Goal: Task Accomplishment & Management: Use online tool/utility

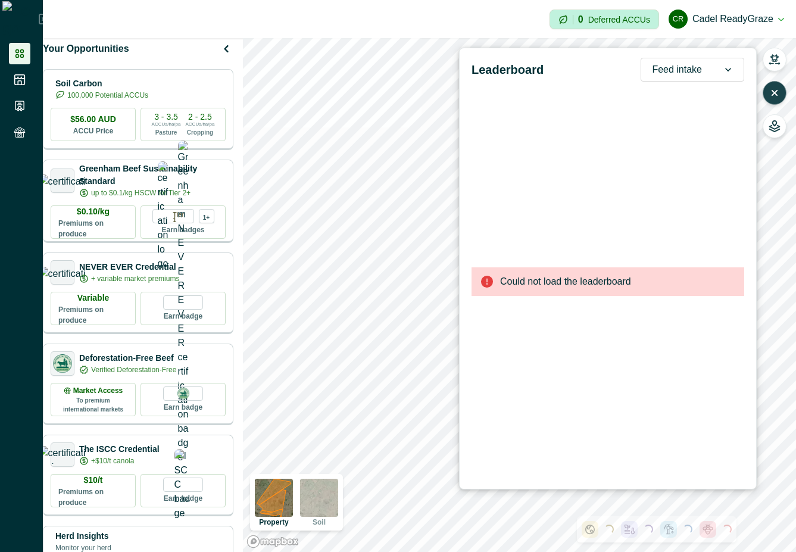
click at [779, 98] on icon "button" at bounding box center [775, 93] width 12 height 12
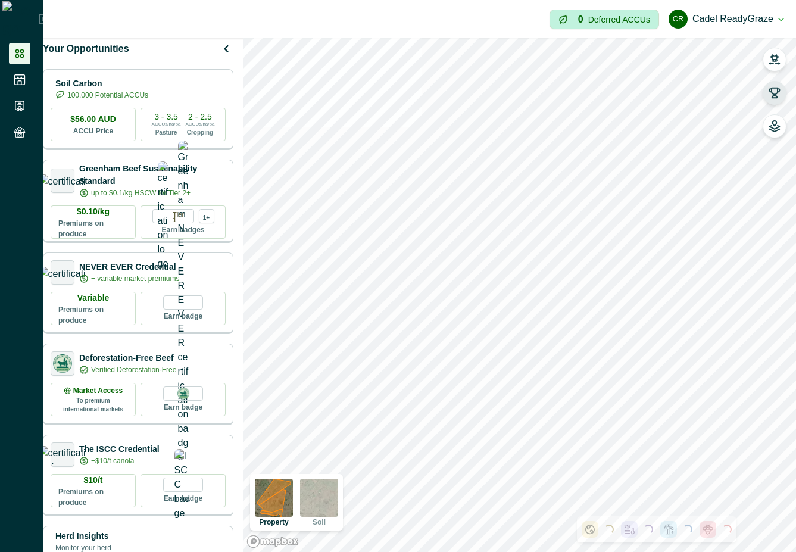
click at [769, 86] on button "button" at bounding box center [775, 93] width 24 height 24
click at [772, 90] on icon "button" at bounding box center [775, 93] width 10 height 10
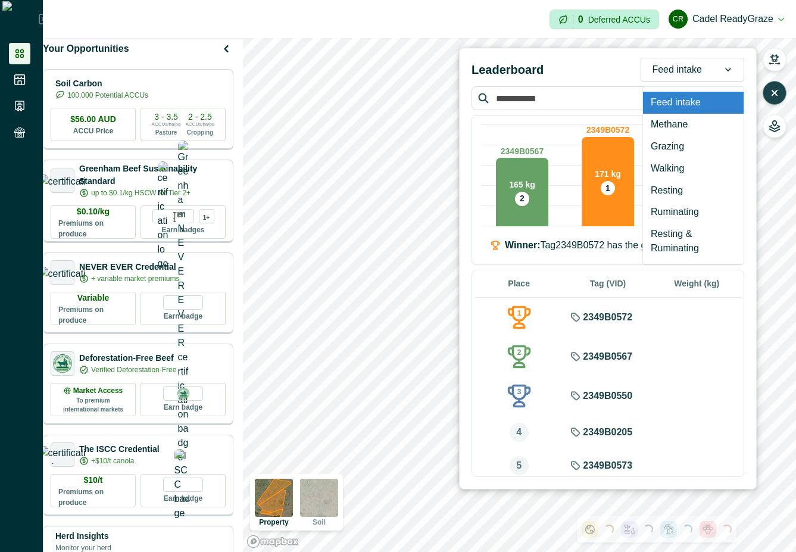
click at [701, 66] on div at bounding box center [677, 69] width 50 height 17
click at [587, 66] on div "Leaderboard option Feed intake focused, 1 of 7. 7 results available. Use Up and…" at bounding box center [608, 70] width 273 height 24
click at [683, 71] on div at bounding box center [677, 69] width 50 height 17
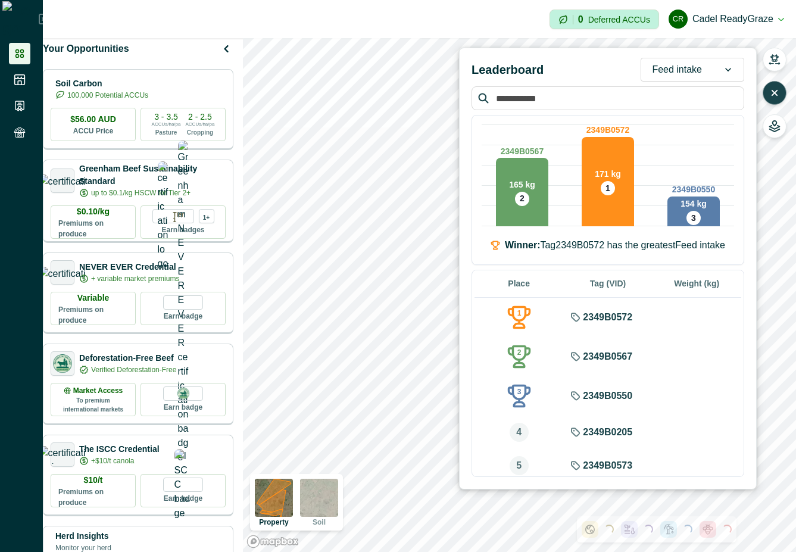
click at [684, 68] on div at bounding box center [677, 69] width 50 height 17
type input "*"
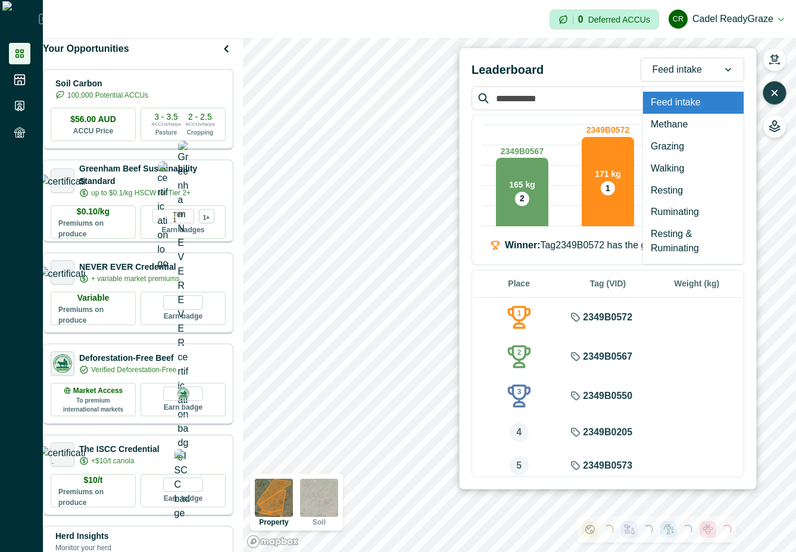
click at [710, 74] on div "Feed intake" at bounding box center [677, 69] width 71 height 19
type input "*"
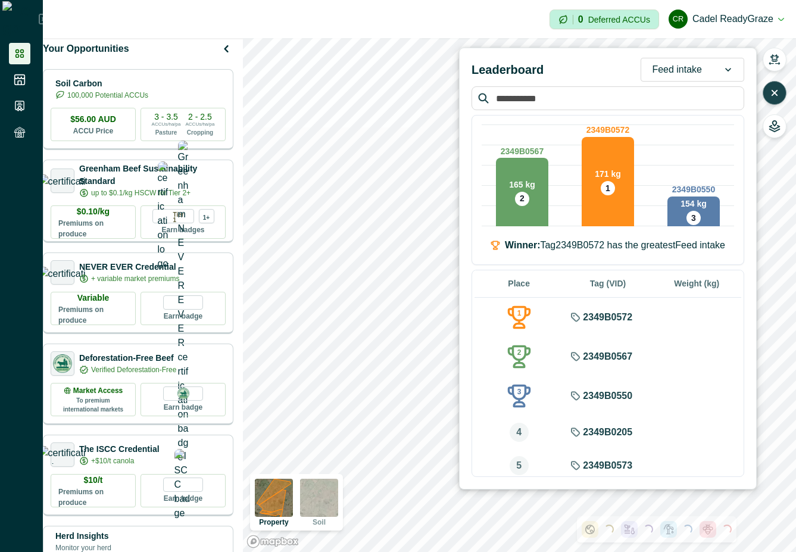
click at [731, 67] on icon at bounding box center [729, 70] width 12 height 12
click at [687, 73] on div at bounding box center [677, 69] width 50 height 17
type input "*"
click at [586, 70] on div "Leaderboard option Ruminating focused, 2 of 3. 3 results available for search t…" at bounding box center [608, 70] width 273 height 24
click at [704, 67] on div "Feed intake" at bounding box center [677, 69] width 71 height 19
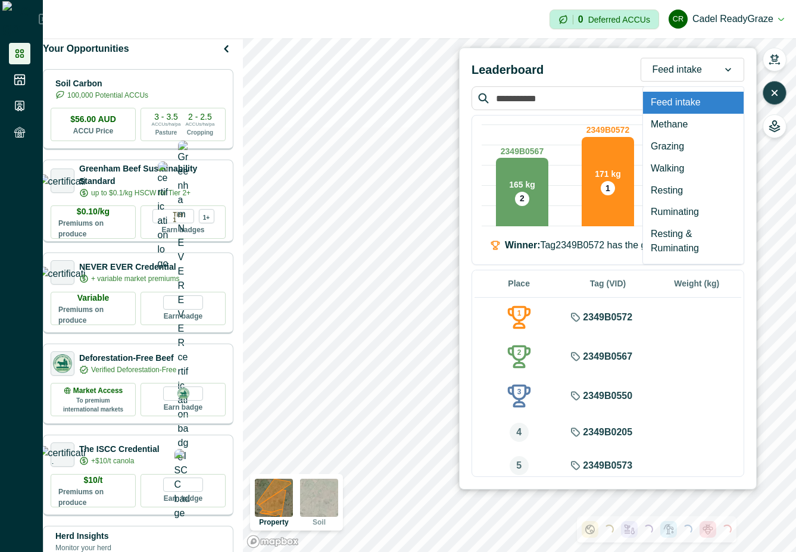
type input "*"
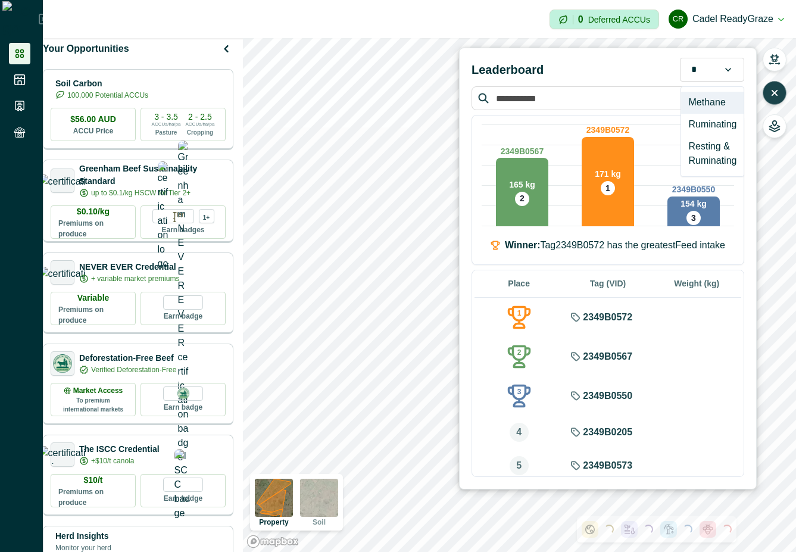
click at [707, 108] on div "Methane" at bounding box center [712, 103] width 63 height 22
click at [708, 61] on div "Methane" at bounding box center [684, 69] width 58 height 19
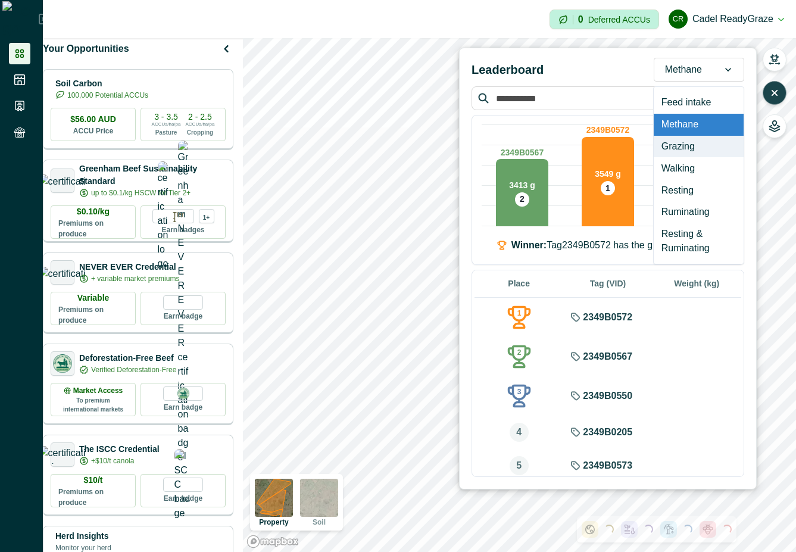
click at [708, 147] on div "Grazing" at bounding box center [699, 147] width 90 height 22
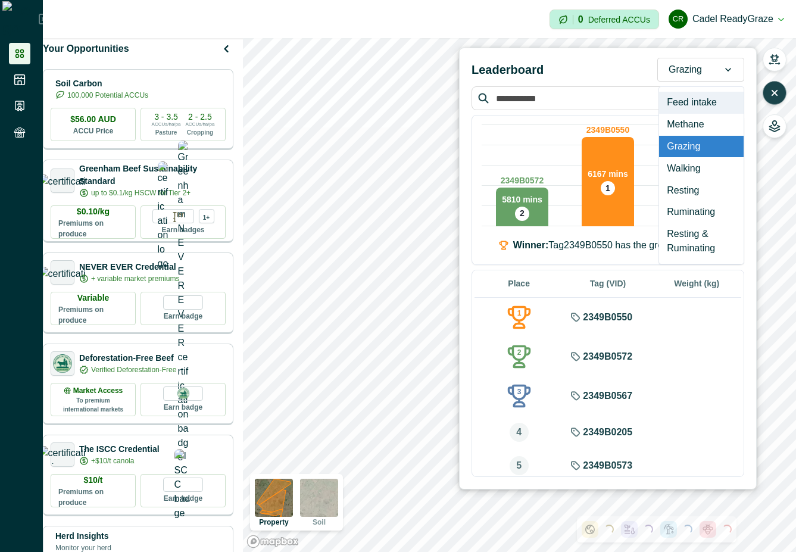
click at [701, 71] on div at bounding box center [685, 69] width 33 height 17
click at [699, 167] on div "Walking" at bounding box center [701, 168] width 85 height 22
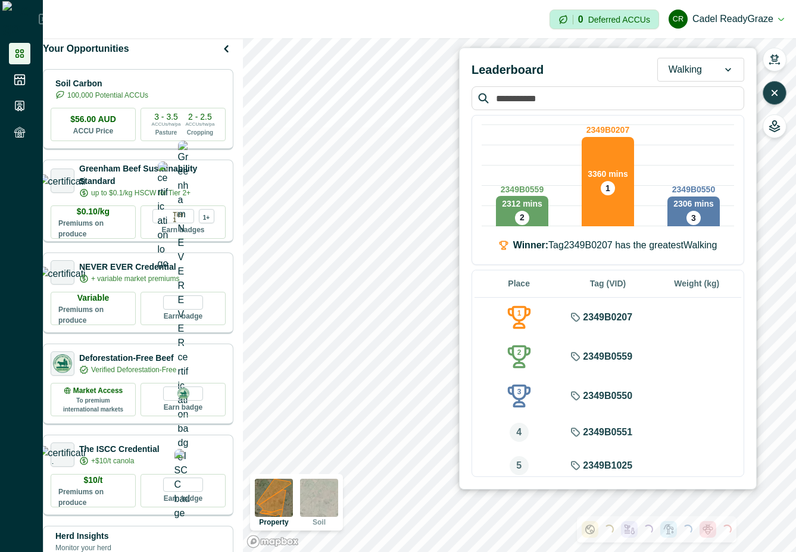
click at [712, 64] on div "Walking" at bounding box center [685, 69] width 55 height 19
click at [636, 71] on div "Leaderboard Walking" at bounding box center [608, 70] width 273 height 24
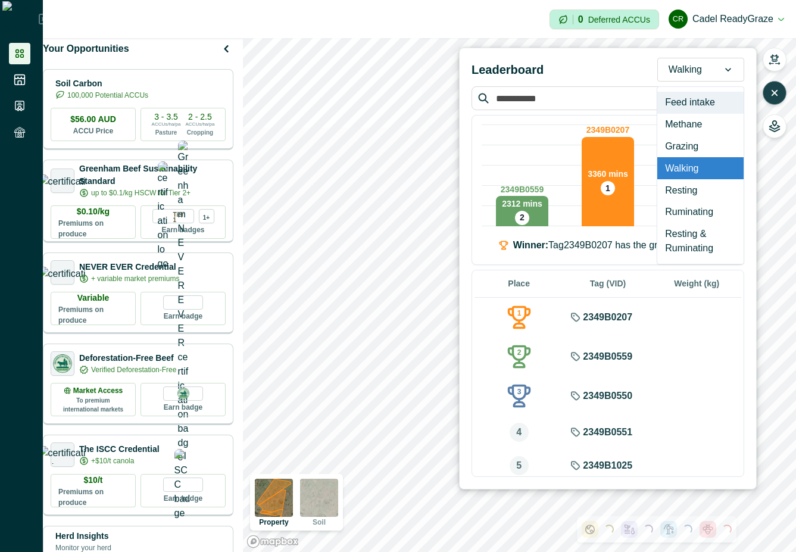
click at [683, 73] on div at bounding box center [685, 69] width 33 height 17
click at [686, 190] on div "Resting" at bounding box center [701, 190] width 86 height 22
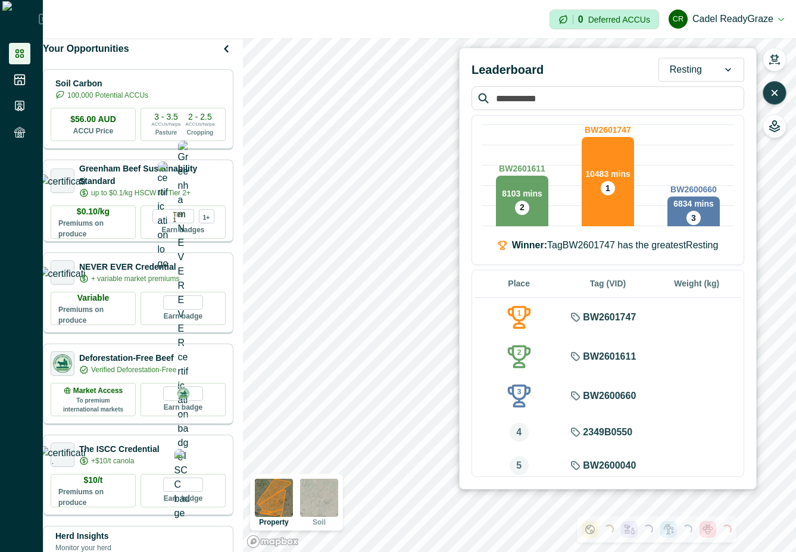
click at [709, 69] on div "Resting" at bounding box center [686, 69] width 54 height 19
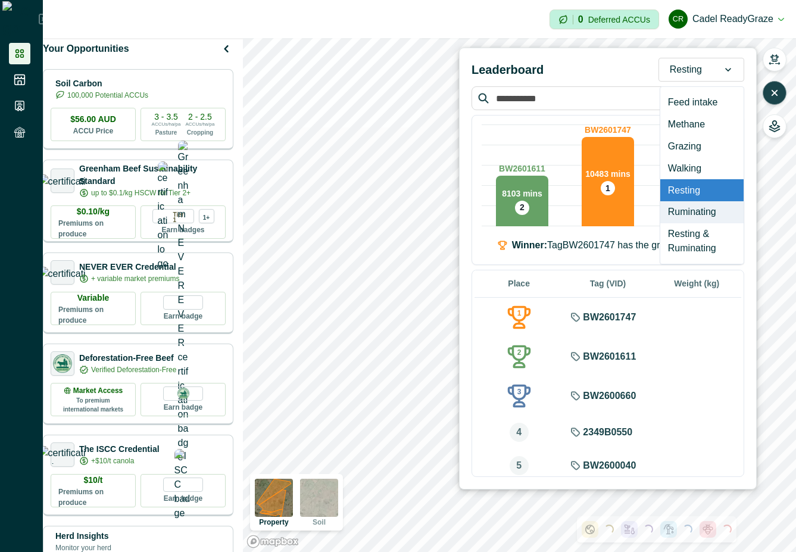
click at [712, 217] on div "Ruminating" at bounding box center [702, 212] width 83 height 22
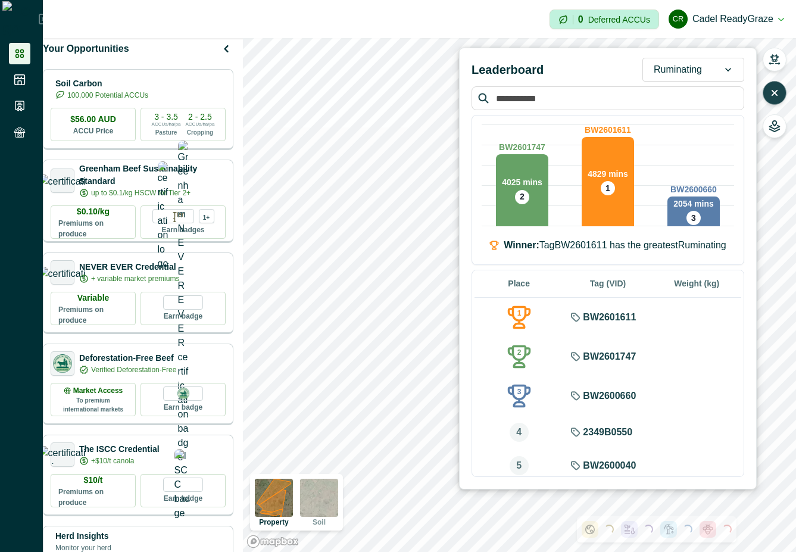
click at [705, 59] on div "Ruminating" at bounding box center [694, 70] width 102 height 24
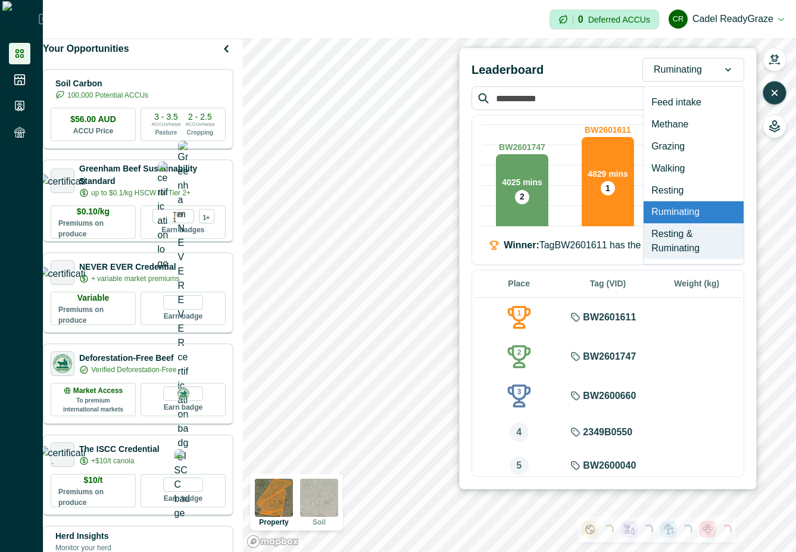
click at [693, 235] on div "Resting & Ruminating" at bounding box center [694, 241] width 100 height 36
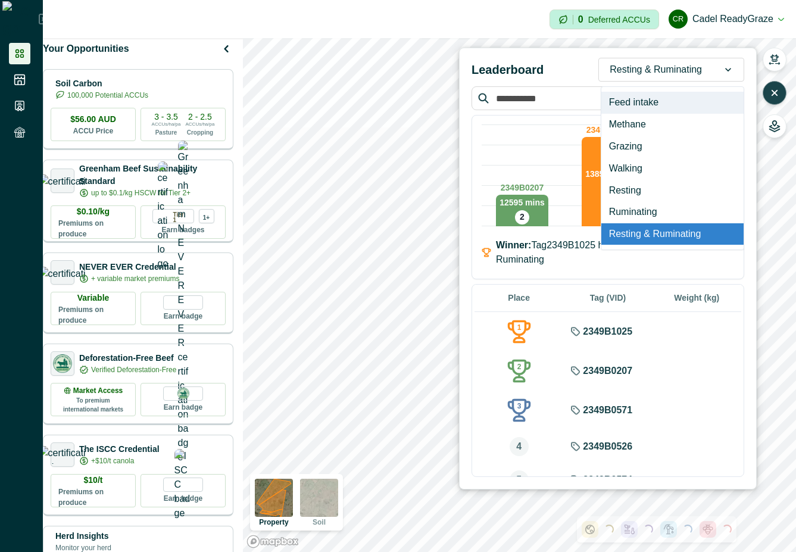
click at [682, 73] on div at bounding box center [656, 69] width 92 height 17
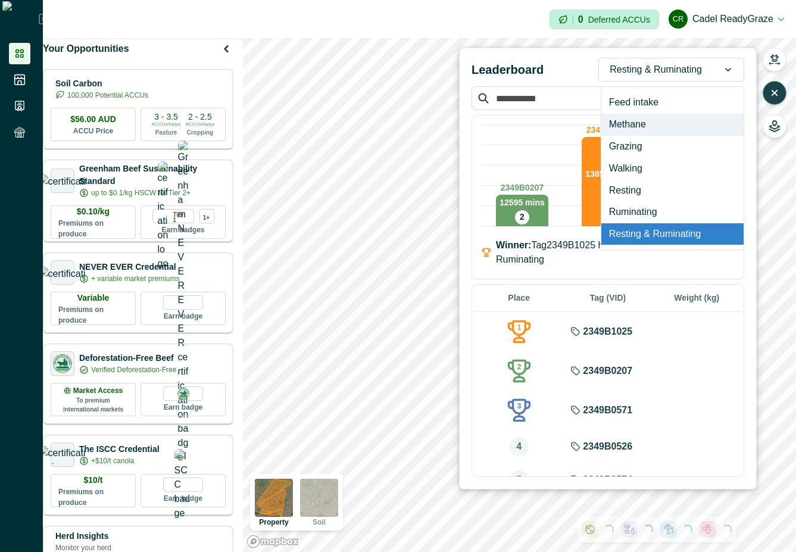
click at [682, 132] on div "Methane" at bounding box center [673, 125] width 142 height 22
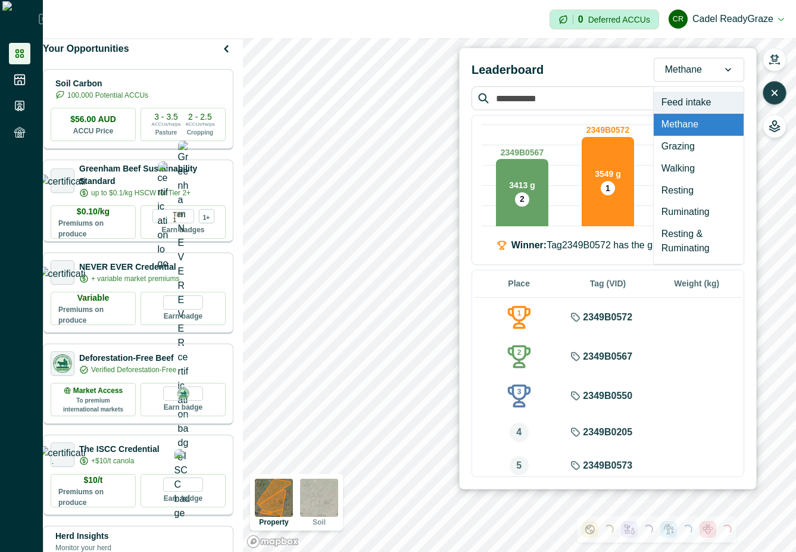
click at [692, 73] on div at bounding box center [683, 69] width 37 height 17
click at [693, 98] on div "Feed intake" at bounding box center [699, 103] width 90 height 22
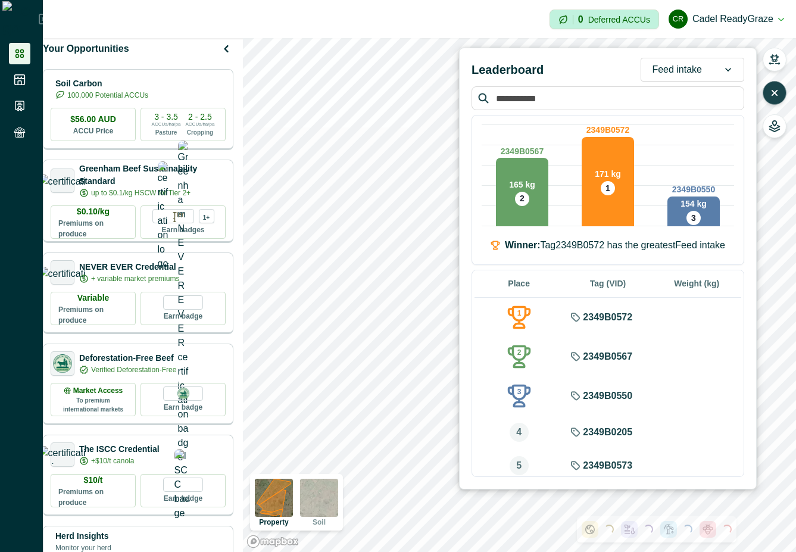
click at [693, 69] on div at bounding box center [677, 69] width 50 height 17
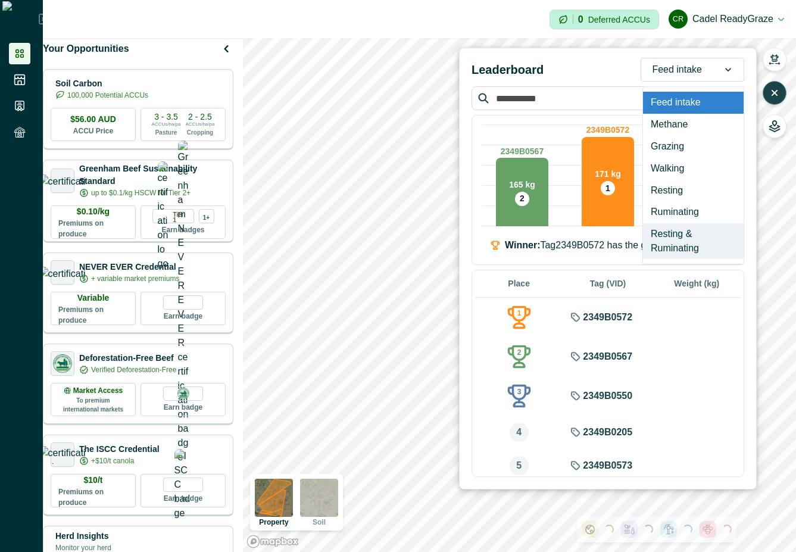
click at [687, 239] on div "Resting & Ruminating" at bounding box center [693, 241] width 101 height 36
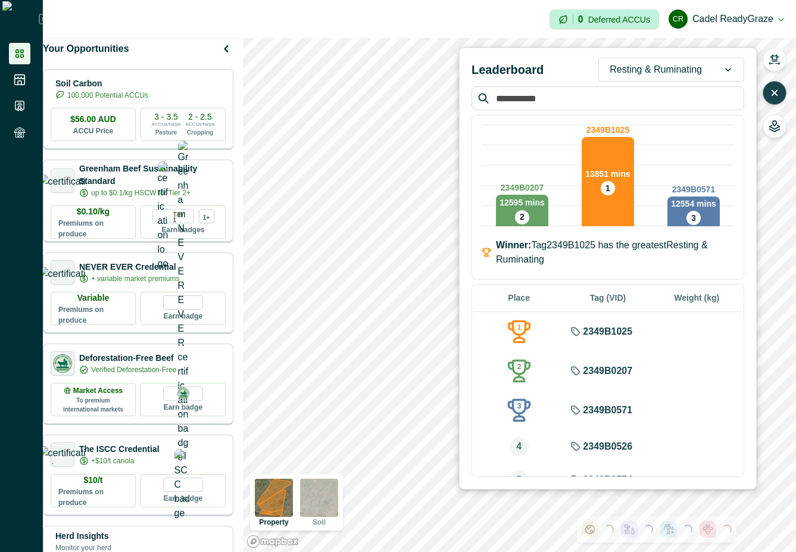
click at [706, 66] on div "Resting & Ruminating" at bounding box center [656, 69] width 114 height 19
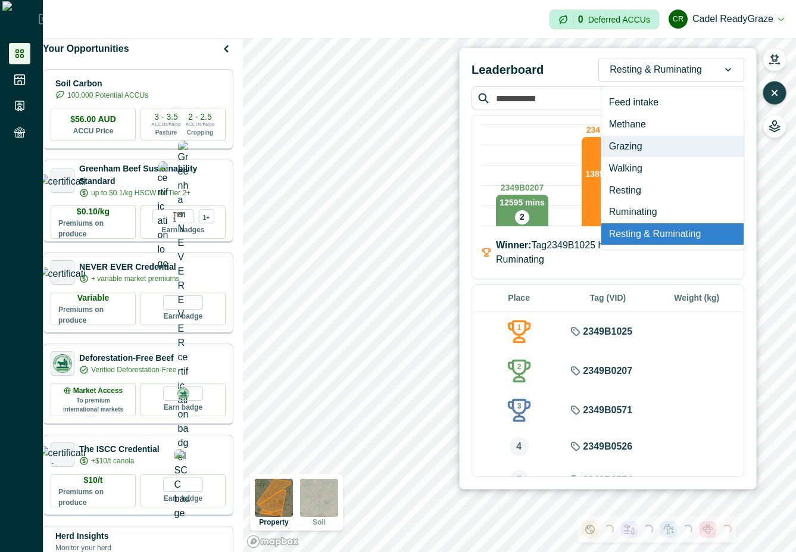
click at [686, 144] on div "Grazing" at bounding box center [673, 147] width 142 height 22
